Goal: Information Seeking & Learning: Compare options

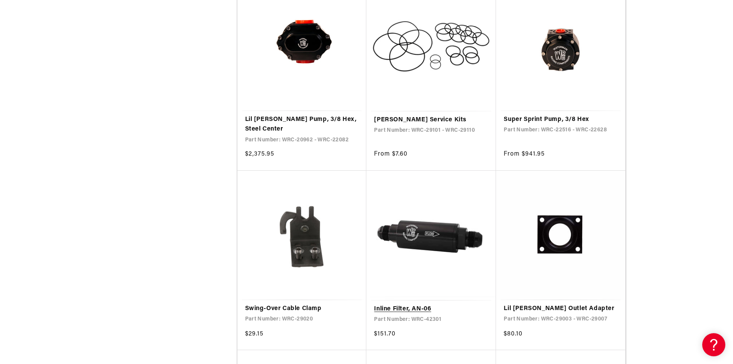
scroll to position [616, 0]
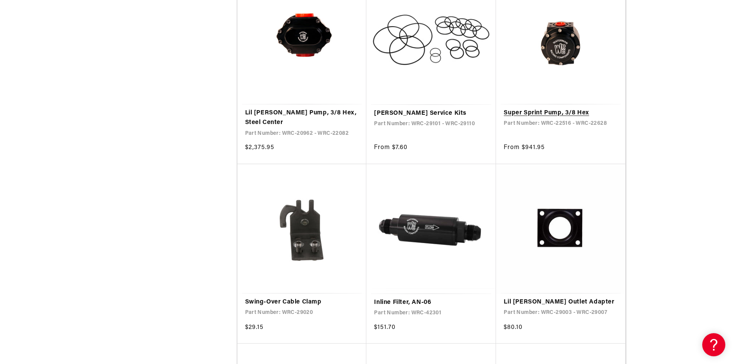
click at [573, 111] on link "Super Sprint Pump, 3/8 Hex" at bounding box center [561, 113] width 114 height 10
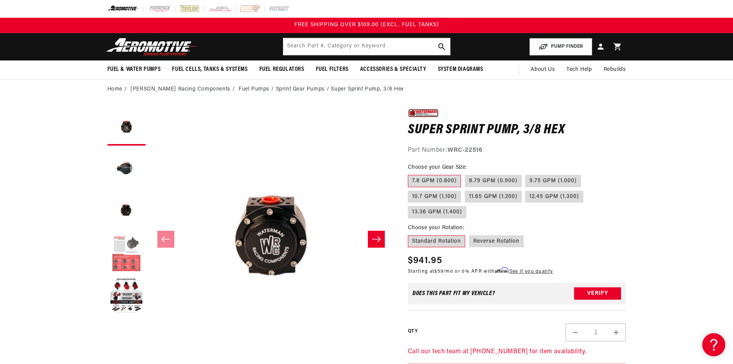
click at [121, 249] on button "Load image 4 in gallery view" at bounding box center [126, 253] width 39 height 39
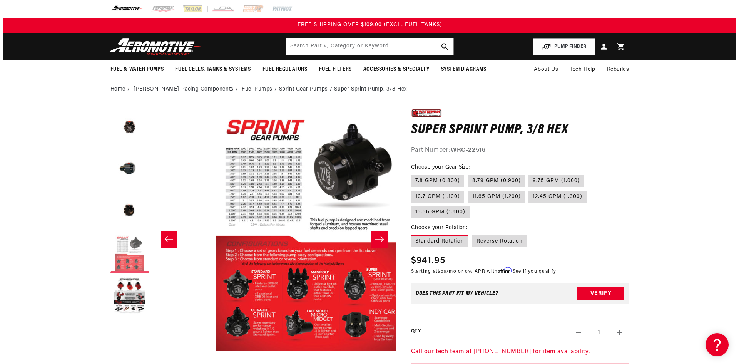
scroll to position [0, 729]
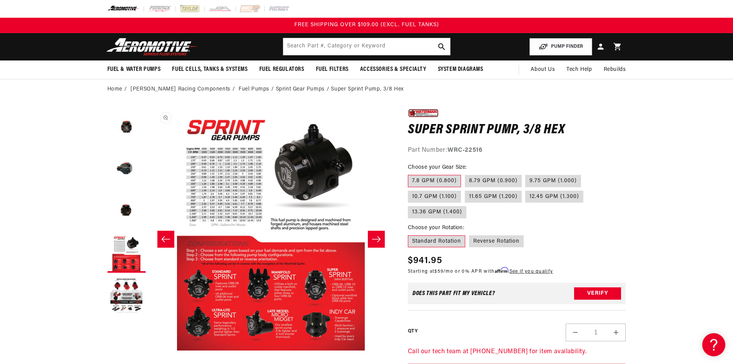
click at [150, 350] on button "Open media 4 in modal" at bounding box center [150, 350] width 0 height 0
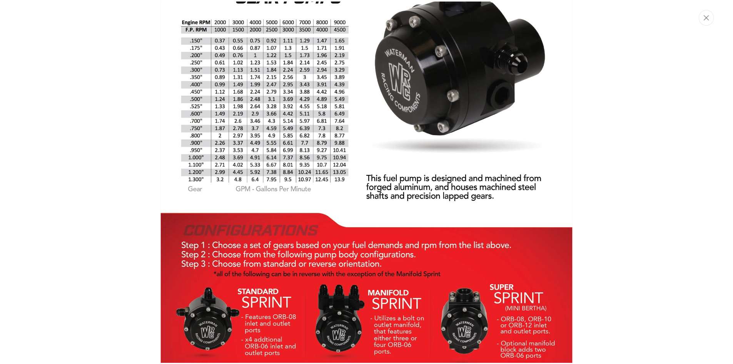
scroll to position [1360, 0]
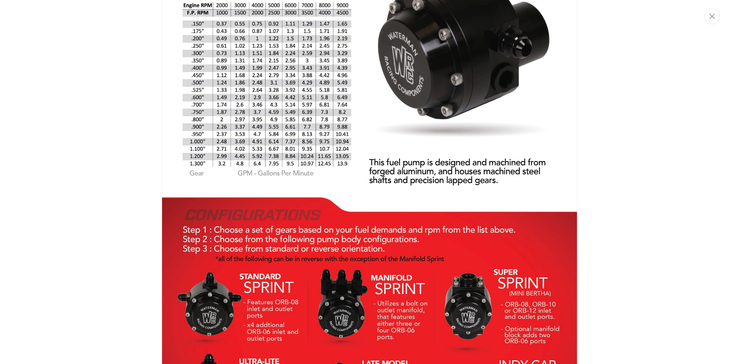
click at [194, 156] on img "Media gallery" at bounding box center [370, 182] width 416 height 538
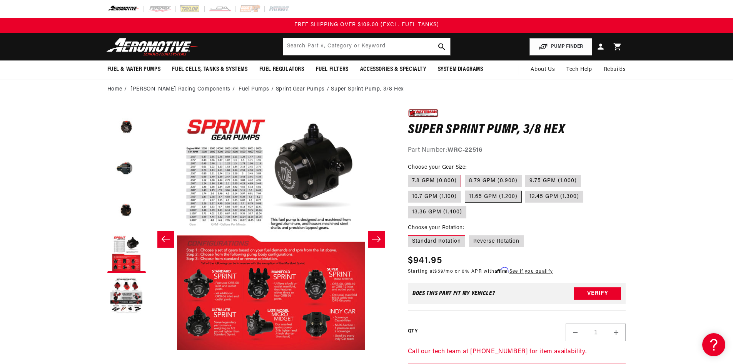
click at [487, 197] on label "11.65 GPM (1.200)" at bounding box center [493, 197] width 57 height 12
click at [466, 189] on input "11.65 GPM (1.200)" at bounding box center [465, 189] width 0 height 0
radio input "true"
click at [150, 350] on button "Open media 4 in modal" at bounding box center [150, 350] width 0 height 0
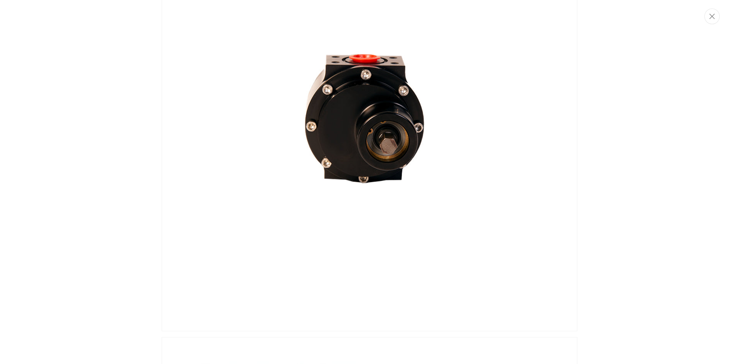
scroll to position [816, 0]
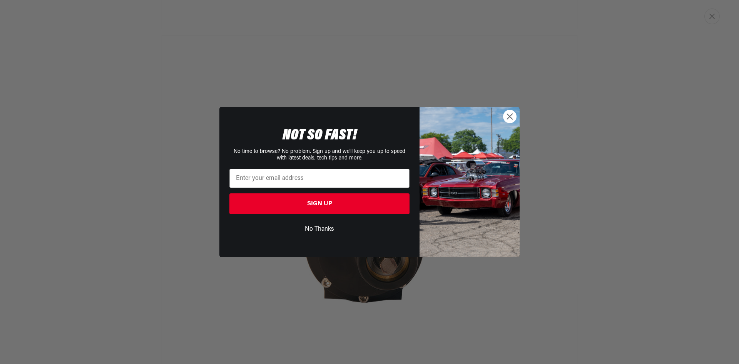
click at [507, 117] on circle "Close dialog" at bounding box center [510, 116] width 13 height 13
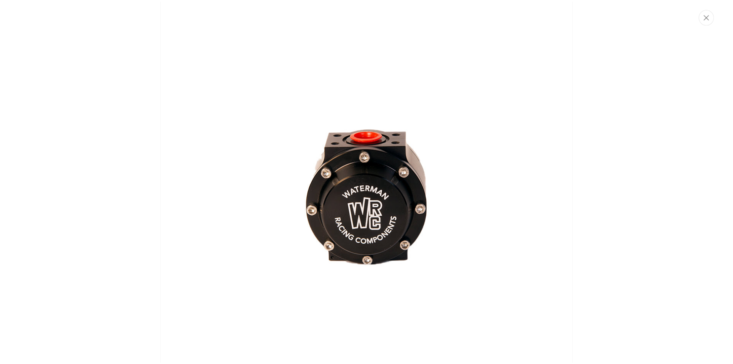
scroll to position [0, 0]
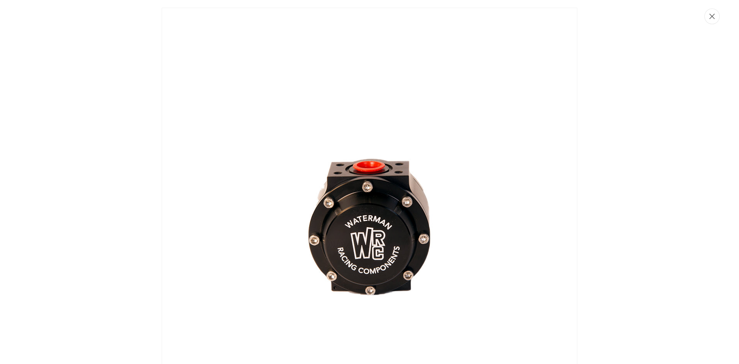
click at [710, 13] on icon "Close" at bounding box center [712, 16] width 5 height 6
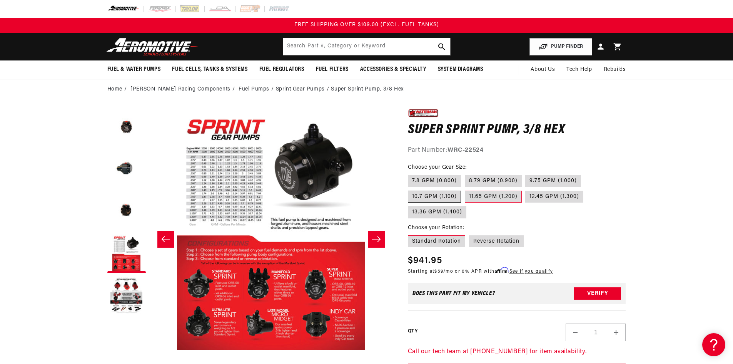
click at [455, 193] on label "10.7 GPM (1.100)" at bounding box center [434, 197] width 53 height 12
click at [585, 174] on input "10.7 GPM (1.100)" at bounding box center [585, 173] width 0 height 0
radio input "true"
click at [499, 198] on label "11.65 GPM (1.200)" at bounding box center [493, 197] width 57 height 12
click at [466, 189] on input "11.65 GPM (1.200)" at bounding box center [465, 189] width 0 height 0
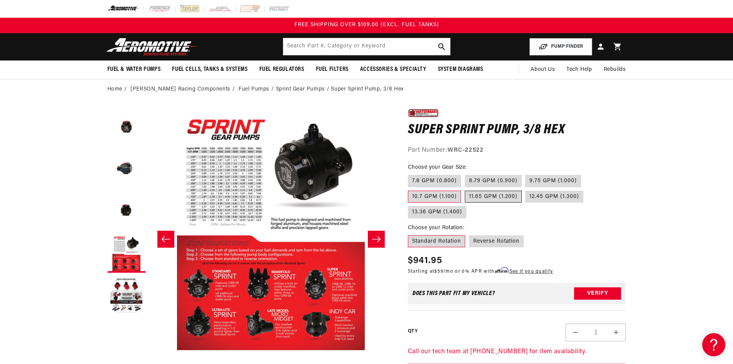
radio input "true"
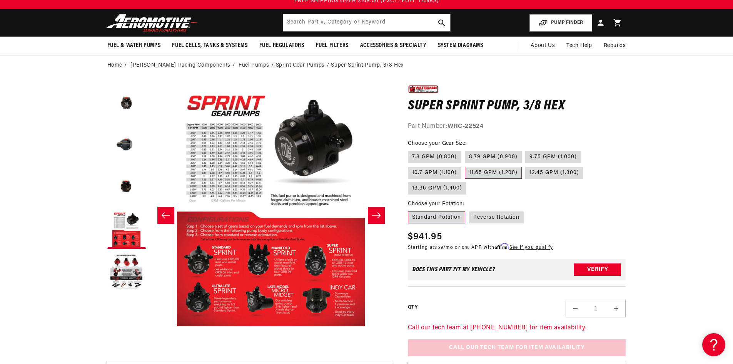
scroll to position [39, 0]
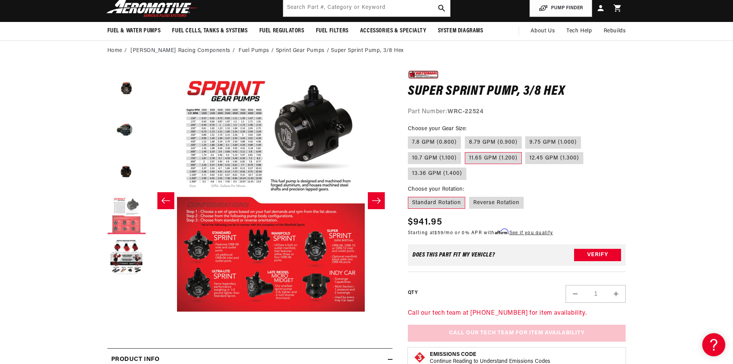
click at [136, 218] on button "Load image 4 in gallery view" at bounding box center [126, 215] width 39 height 39
click at [127, 219] on button "Load image 4 in gallery view" at bounding box center [126, 215] width 39 height 39
click at [150, 311] on button "Open media 4 in modal" at bounding box center [150, 311] width 0 height 0
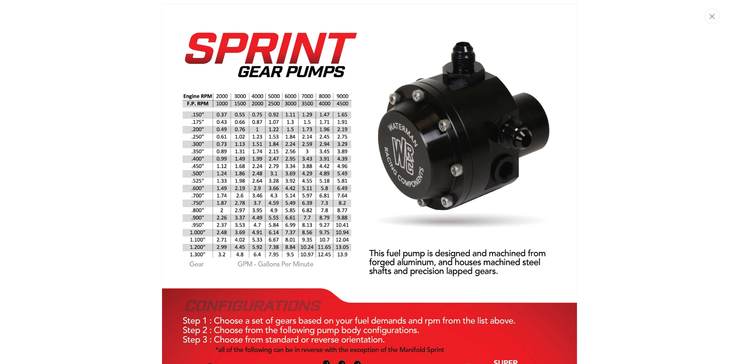
scroll to position [1282, 0]
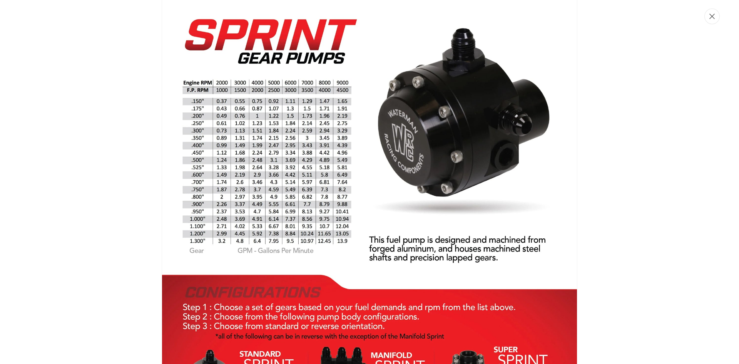
click at [717, 18] on button "Close" at bounding box center [712, 16] width 15 height 16
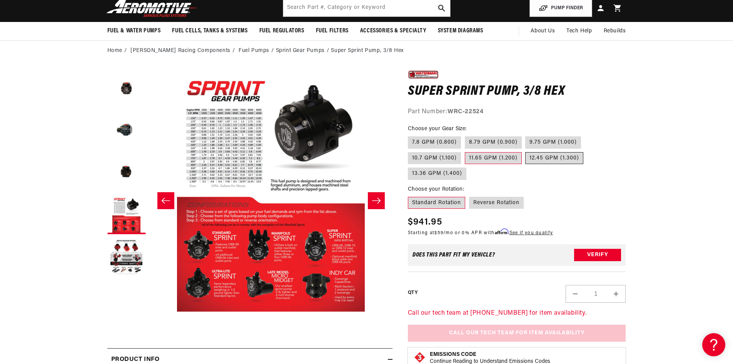
click at [537, 159] on label "12.45 GPM (1.300)" at bounding box center [555, 158] width 58 height 12
click at [526, 151] on input "12.45 GPM (1.300)" at bounding box center [526, 151] width 0 height 0
radio input "true"
click at [494, 152] on label "11.65 GPM (1.200)" at bounding box center [493, 158] width 57 height 12
click at [466, 151] on input "11.65 GPM (1.200)" at bounding box center [465, 151] width 0 height 0
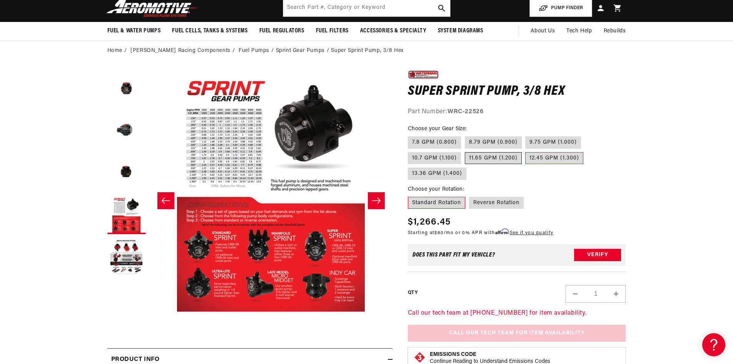
radio input "true"
click at [543, 161] on label "12.45 GPM (1.300)" at bounding box center [555, 158] width 58 height 12
click at [526, 151] on input "12.45 GPM (1.300)" at bounding box center [526, 151] width 0 height 0
radio input "true"
click at [498, 152] on label "11.65 GPM (1.200)" at bounding box center [493, 158] width 57 height 12
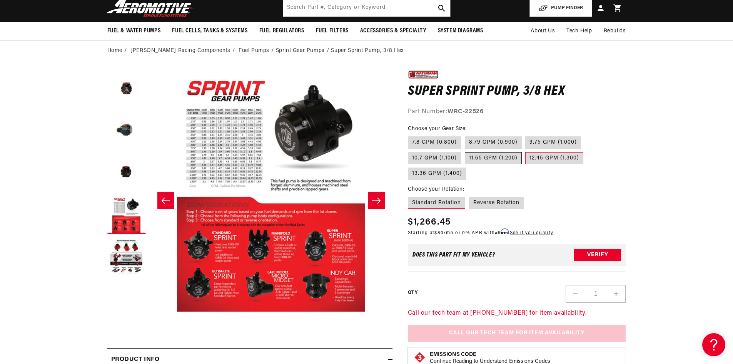
click at [466, 151] on input "11.65 GPM (1.200)" at bounding box center [465, 151] width 0 height 0
radio input "true"
click at [150, 311] on button "Open media 4 in modal" at bounding box center [150, 311] width 0 height 0
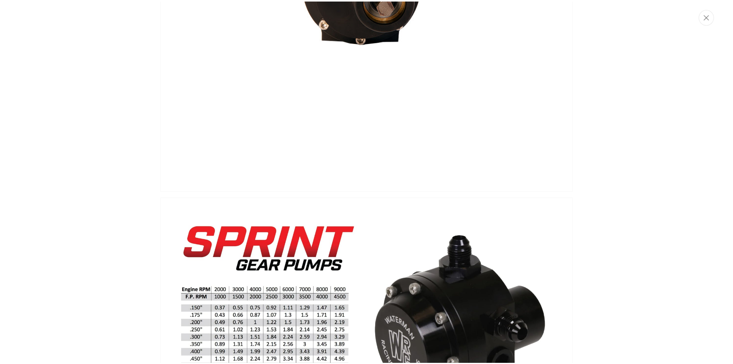
scroll to position [936, 0]
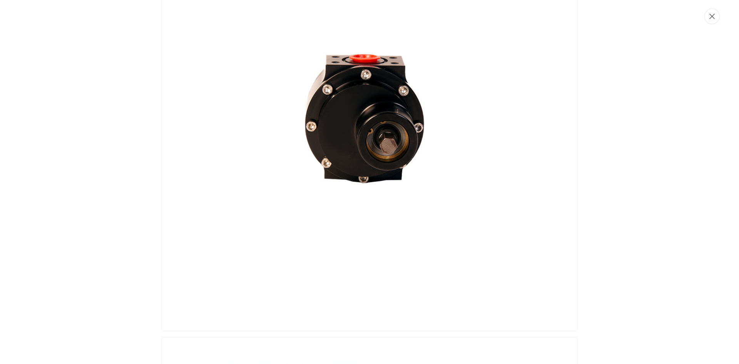
click at [713, 18] on icon "Close" at bounding box center [712, 16] width 5 height 6
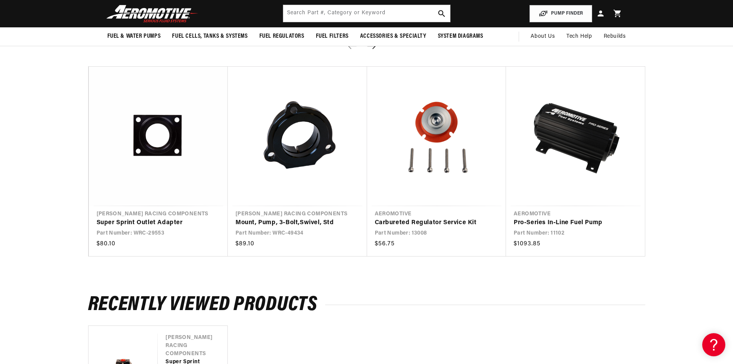
scroll to position [578, 0]
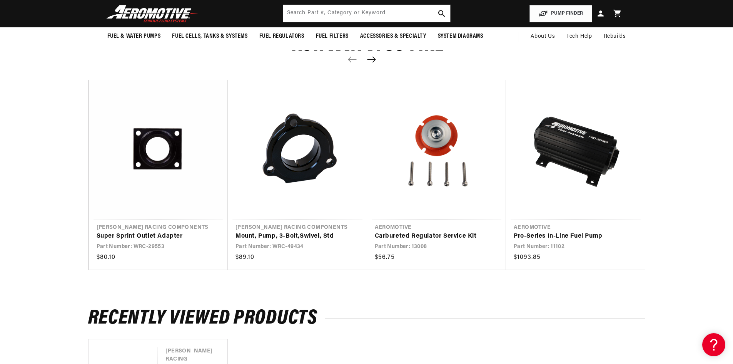
click at [310, 234] on link "Mount, Pump, 3-Bolt,Swivel, Std" at bounding box center [294, 236] width 116 height 10
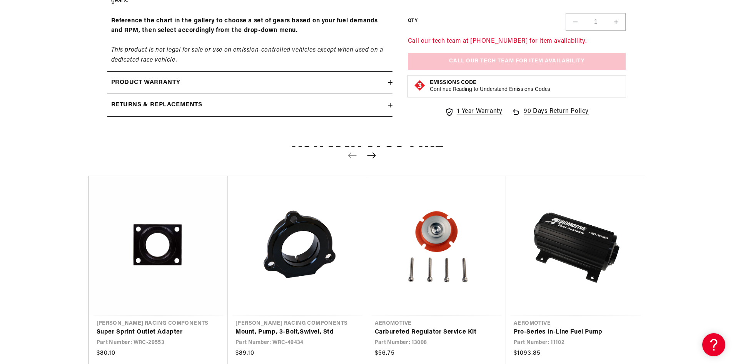
scroll to position [501, 0]
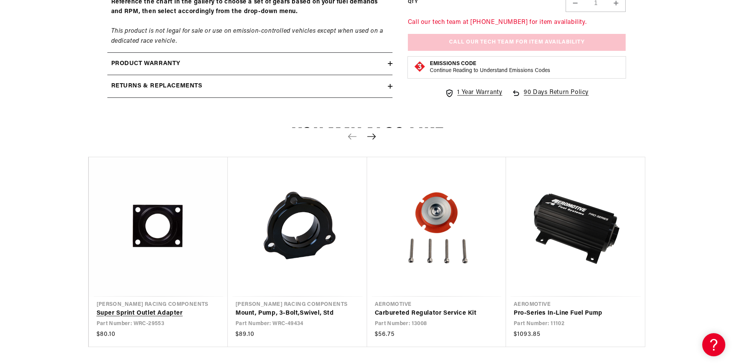
click at [167, 314] on link "Super Sprint Outlet Adapter" at bounding box center [155, 313] width 116 height 10
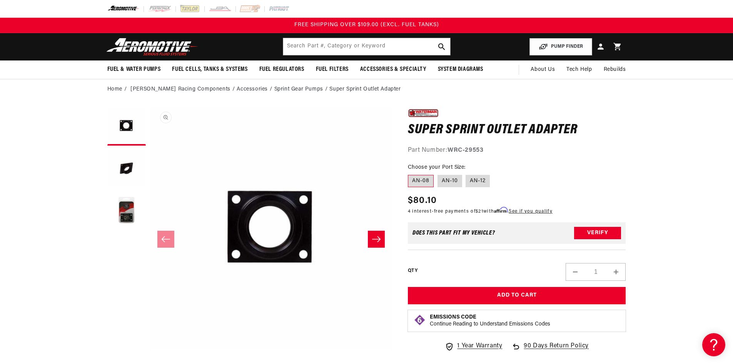
scroll to position [39, 0]
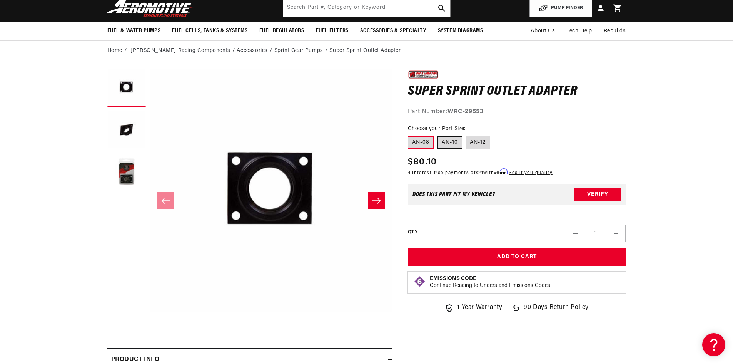
click at [458, 140] on label "AN-10" at bounding box center [450, 142] width 25 height 12
click at [438, 135] on input "AN-10" at bounding box center [438, 135] width 0 height 0
radio input "true"
click at [488, 141] on label "AN-12" at bounding box center [478, 142] width 24 height 12
click at [467, 135] on input "AN-12" at bounding box center [466, 135] width 0 height 0
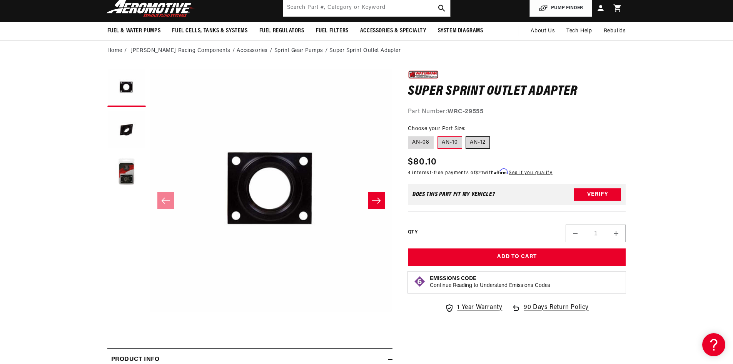
radio input "true"
click at [439, 142] on label "AN-10" at bounding box center [450, 142] width 25 height 12
click at [438, 135] on input "AN-10" at bounding box center [438, 135] width 0 height 0
radio input "true"
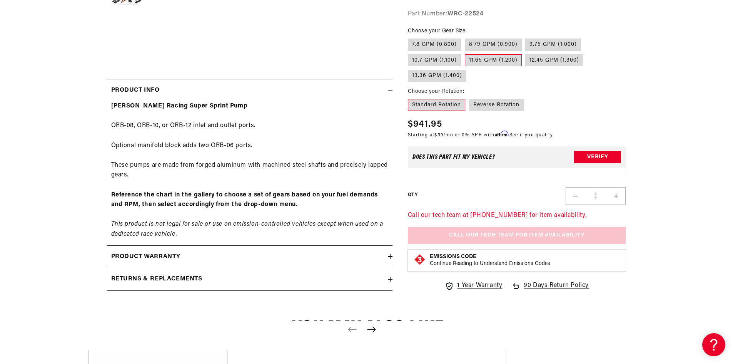
scroll to position [308, 0]
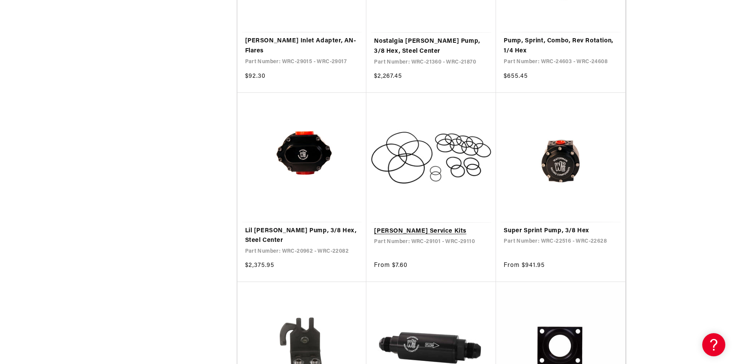
scroll to position [501, 0]
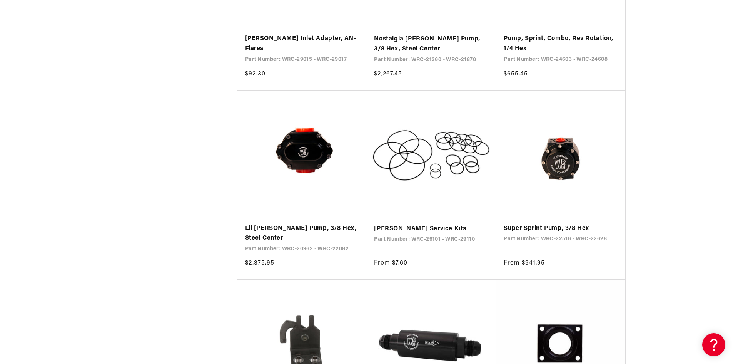
click at [299, 226] on link "Lil [PERSON_NAME] Pump, 3/8 Hex, Steel Center" at bounding box center [302, 234] width 114 height 20
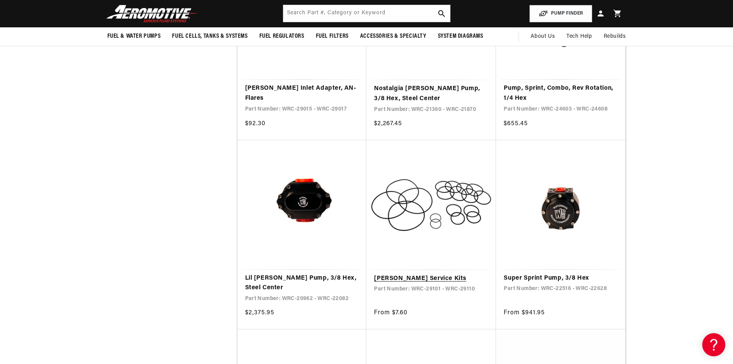
scroll to position [385, 0]
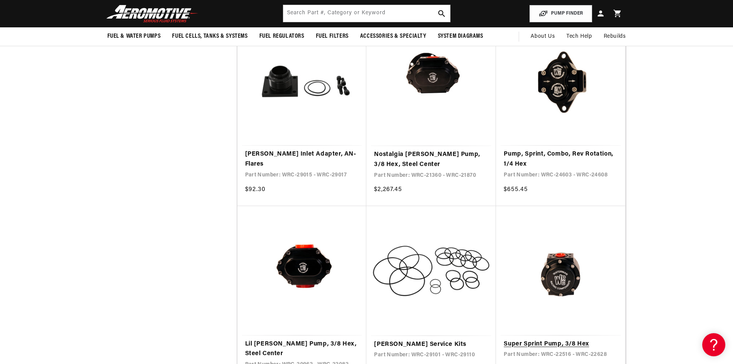
click at [561, 339] on link "Super Sprint Pump, 3/8 Hex" at bounding box center [561, 344] width 114 height 10
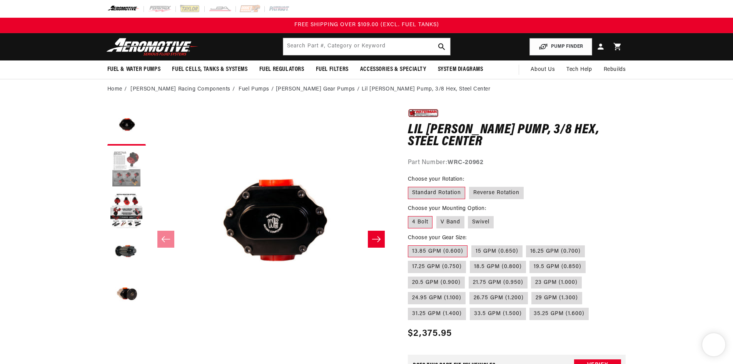
click at [127, 167] on button "Load image 2 in gallery view" at bounding box center [126, 168] width 39 height 39
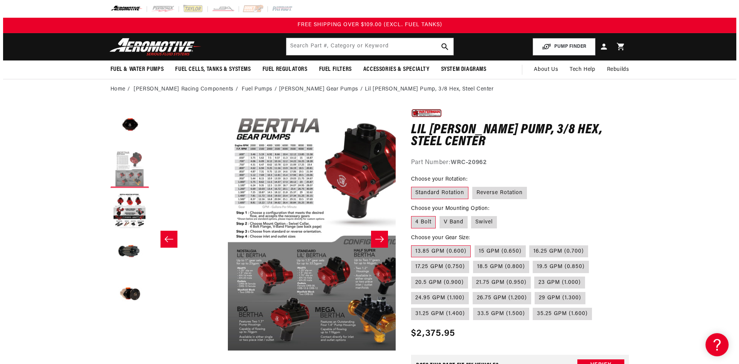
scroll to position [0, 243]
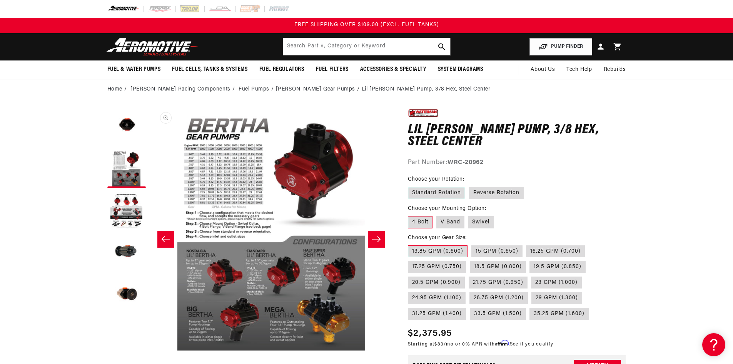
click at [150, 350] on button "Open media 2 in modal" at bounding box center [150, 350] width 0 height 0
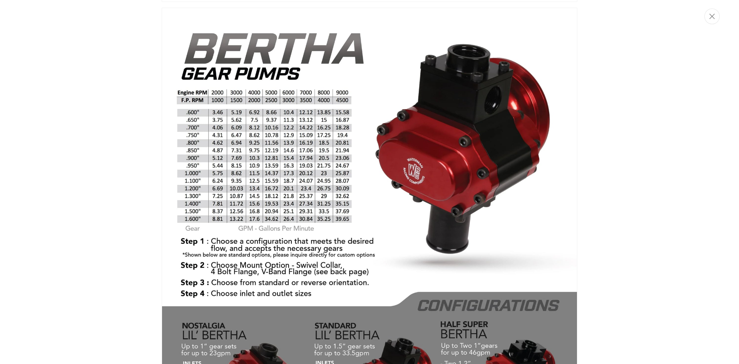
scroll to position [400, 0]
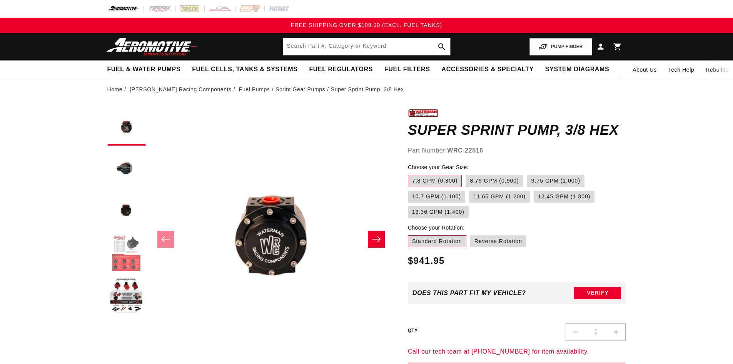
click at [127, 255] on button "Load image 4 in gallery view" at bounding box center [126, 253] width 39 height 39
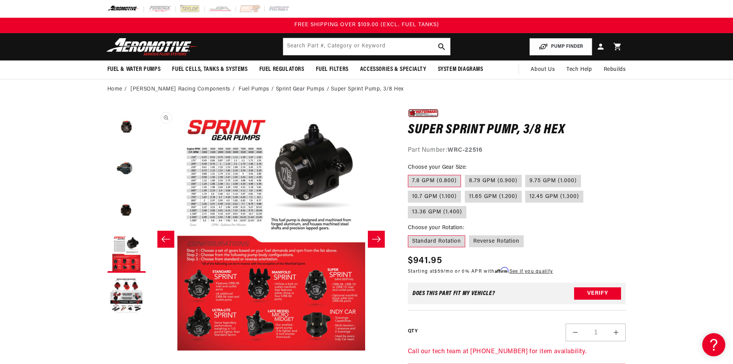
scroll to position [0, 729]
click at [150, 350] on button "Open media 4 in modal" at bounding box center [150, 350] width 0 height 0
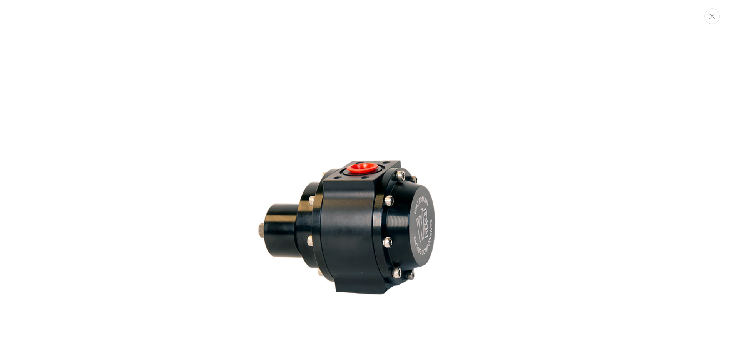
scroll to position [281, 0]
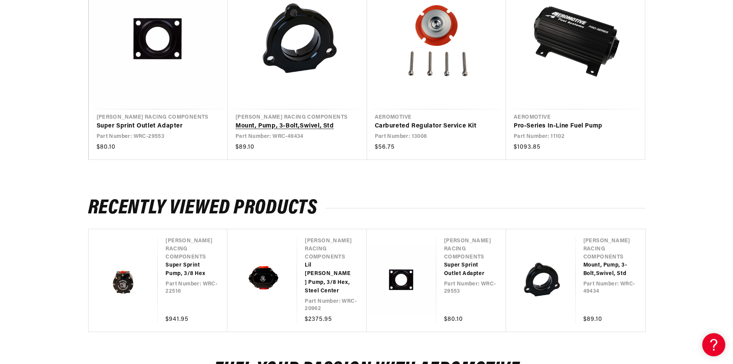
scroll to position [693, 0]
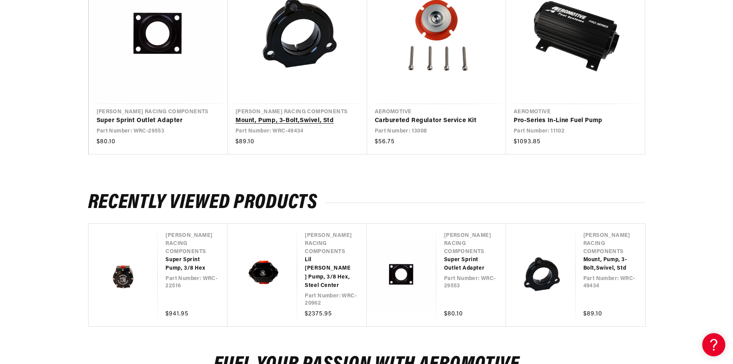
click at [296, 116] on link "Mount, Pump, 3-Bolt,Swivel, Std" at bounding box center [294, 121] width 116 height 10
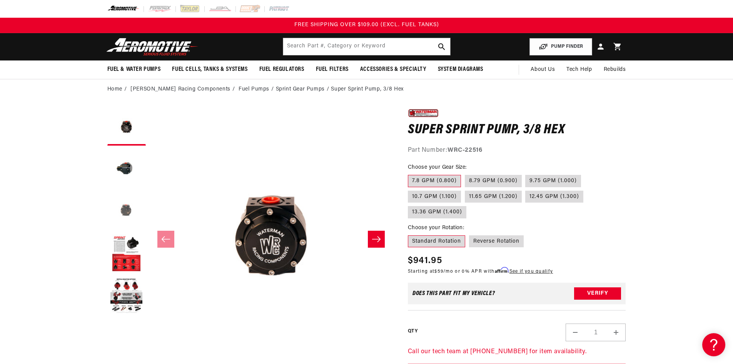
click at [132, 210] on button "Load image 3 in gallery view" at bounding box center [126, 211] width 39 height 39
